Goal: Information Seeking & Learning: Compare options

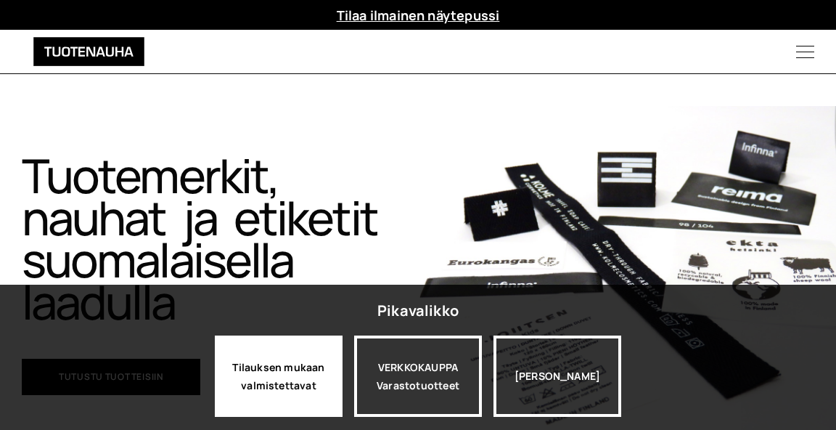
click at [303, 374] on div "Tilauksen mukaan valmistettavat" at bounding box center [279, 375] width 128 height 81
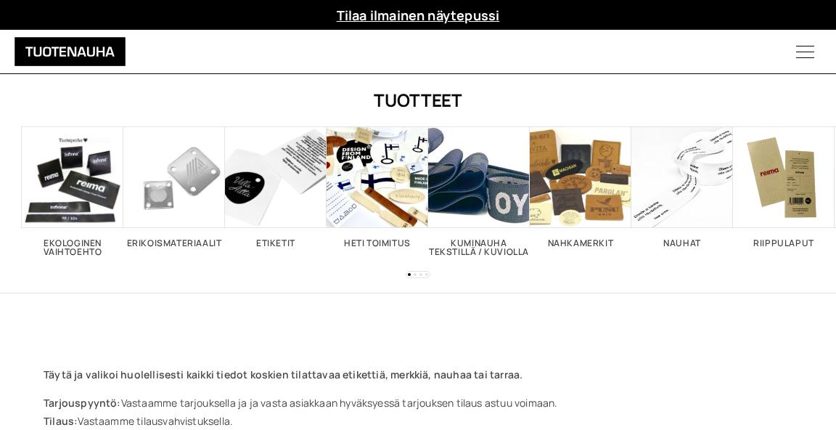
click at [266, 208] on span "Visit product category Etiketit" at bounding box center [276, 177] width 102 height 102
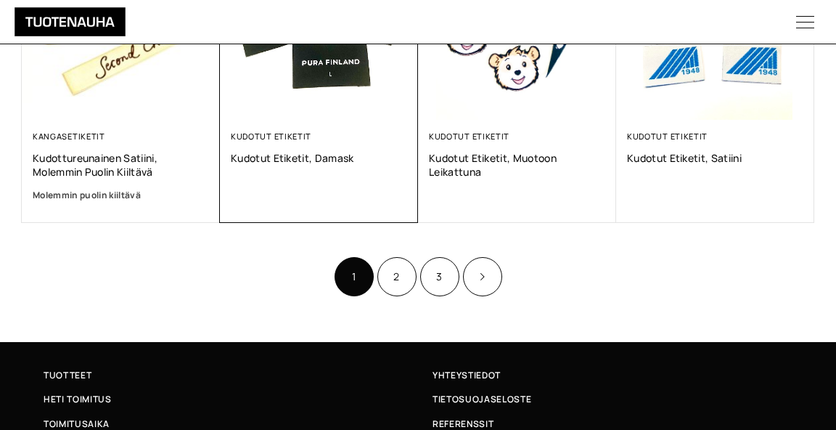
scroll to position [987, 0]
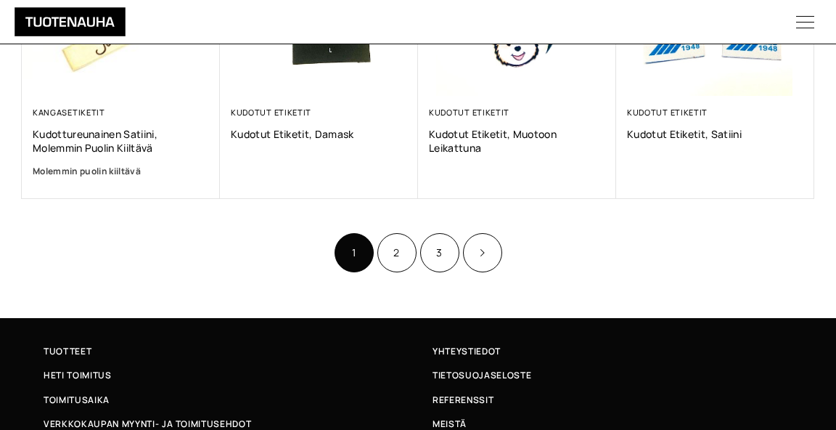
click at [475, 251] on link "Product Pagination" at bounding box center [482, 252] width 39 height 39
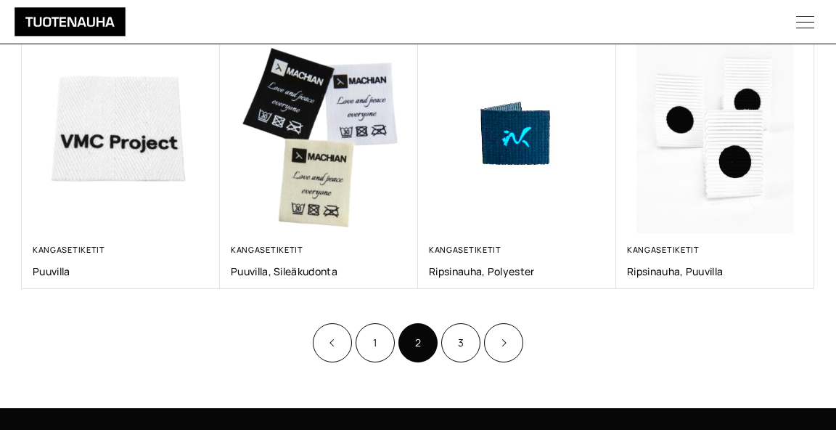
scroll to position [832, 0]
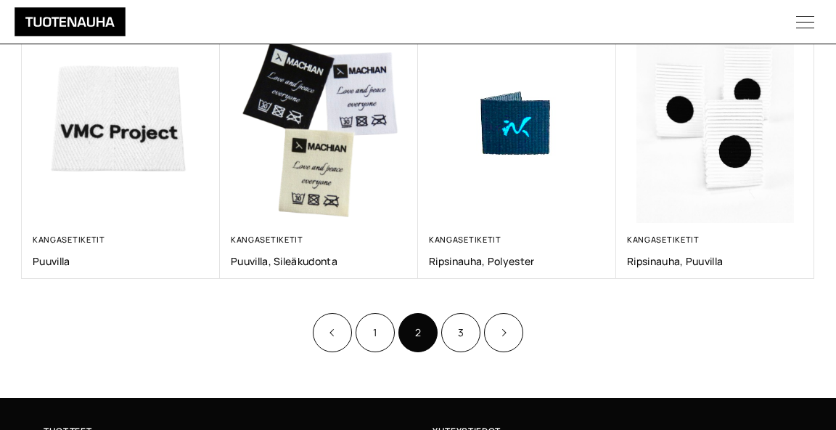
click at [506, 328] on icon "Product Pagination" at bounding box center [503, 332] width 7 height 9
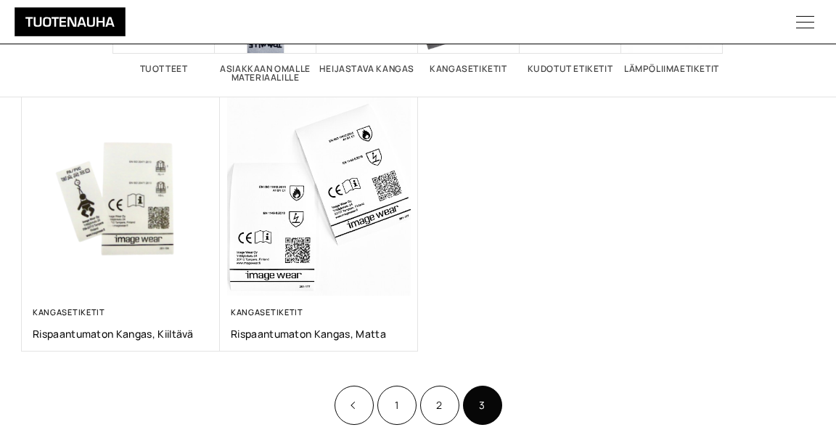
scroll to position [222, 0]
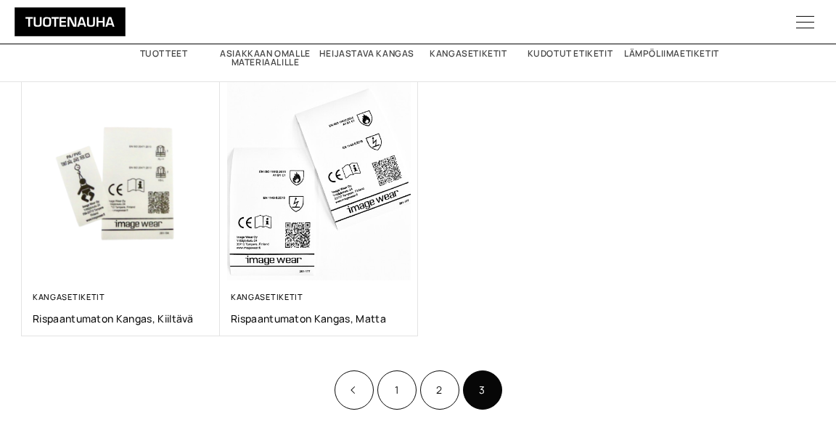
click at [401, 381] on link "1" at bounding box center [396, 389] width 39 height 39
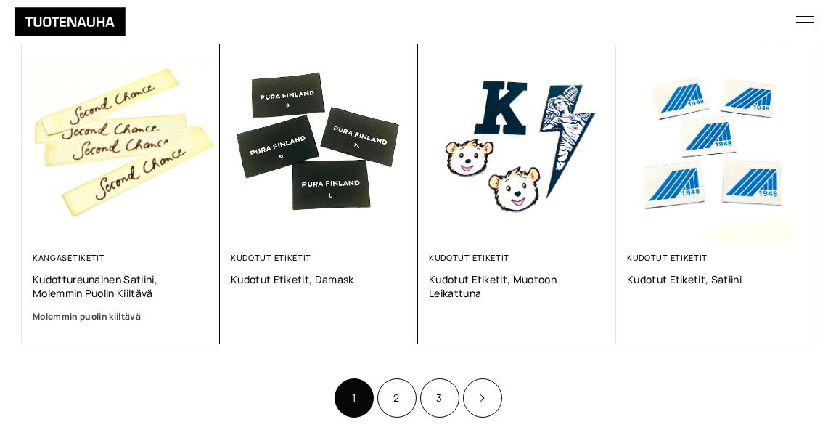
scroll to position [845, 0]
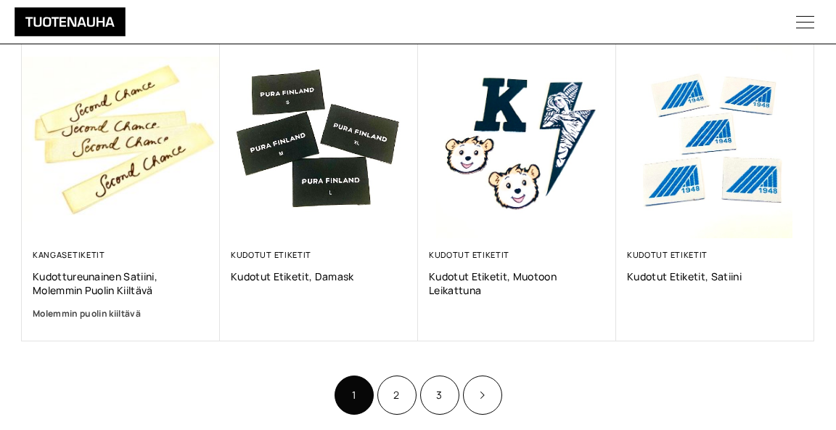
click at [484, 398] on link "Product Pagination" at bounding box center [482, 394] width 39 height 39
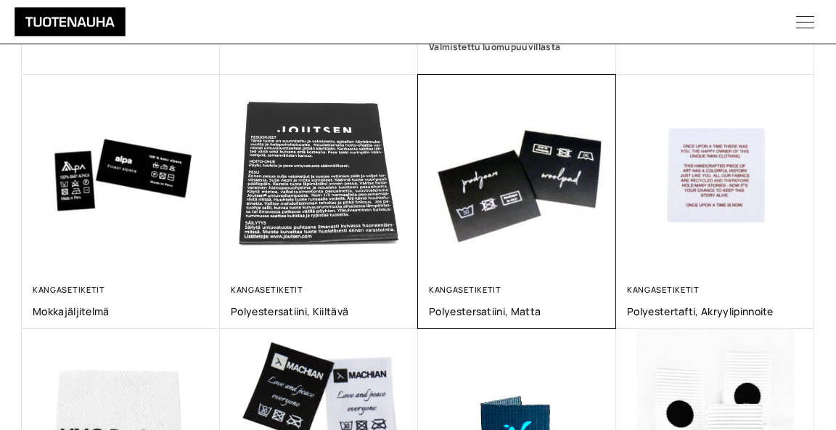
scroll to position [528, 0]
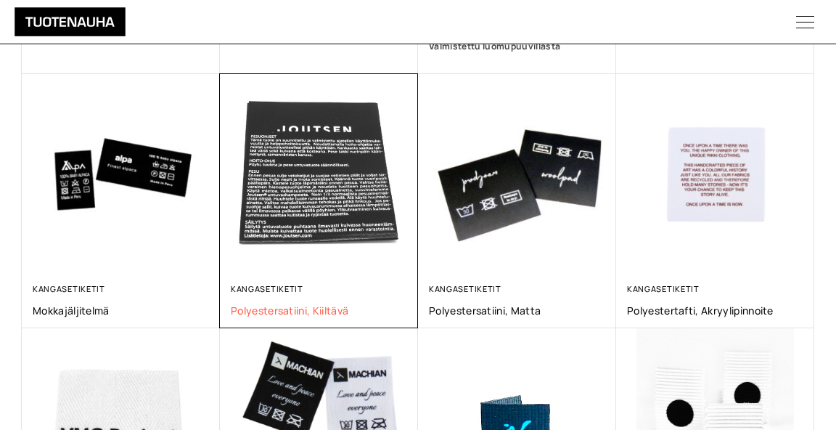
click at [325, 307] on span "Polyestersatiini, kiiltävä" at bounding box center [319, 310] width 176 height 14
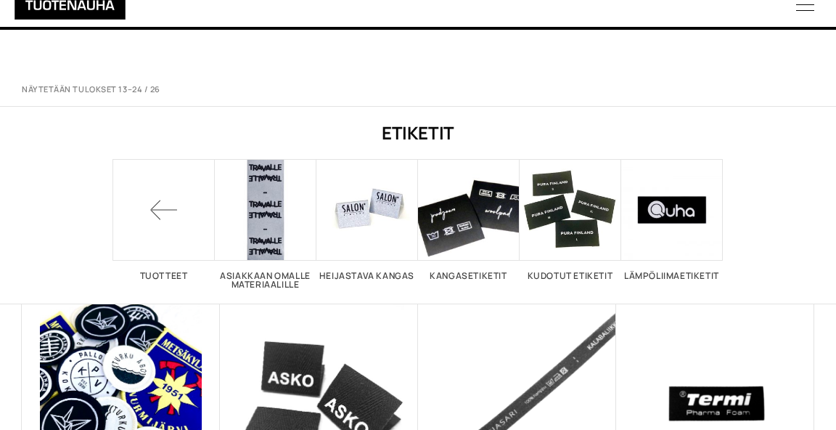
scroll to position [528, 0]
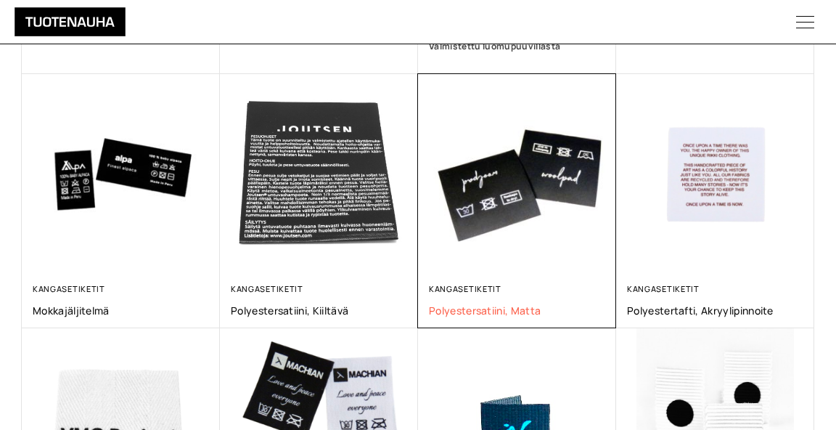
click at [486, 304] on span "Polyestersatiini, matta" at bounding box center [517, 310] width 176 height 14
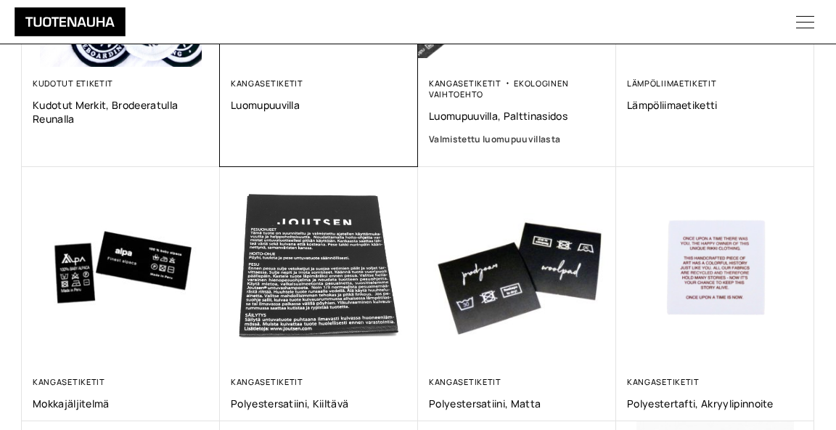
scroll to position [432, 0]
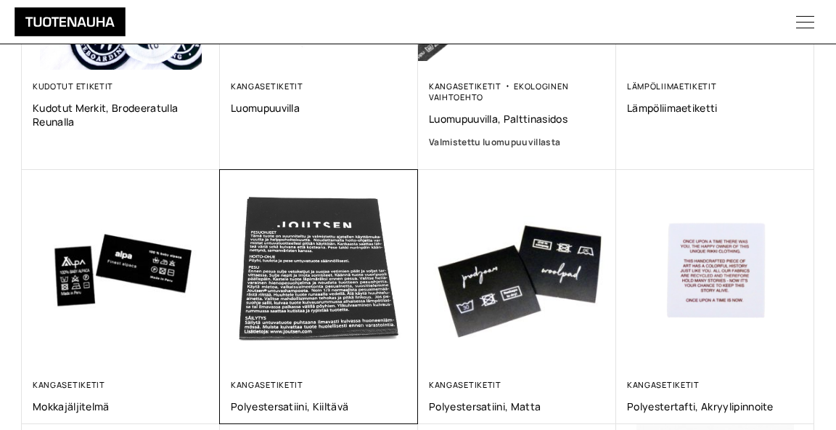
click at [301, 303] on img at bounding box center [319, 269] width 198 height 198
